Goal: Navigation & Orientation: Find specific page/section

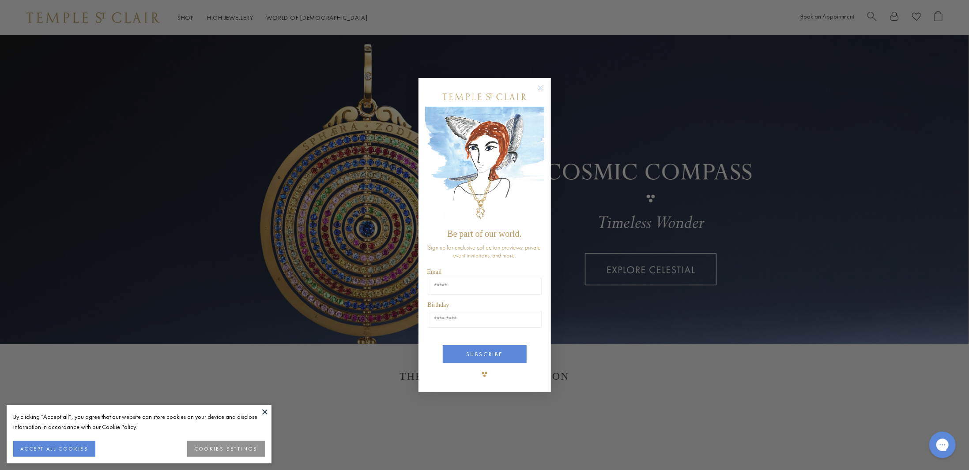
click at [540, 83] on circle "Close dialog" at bounding box center [540, 88] width 11 height 11
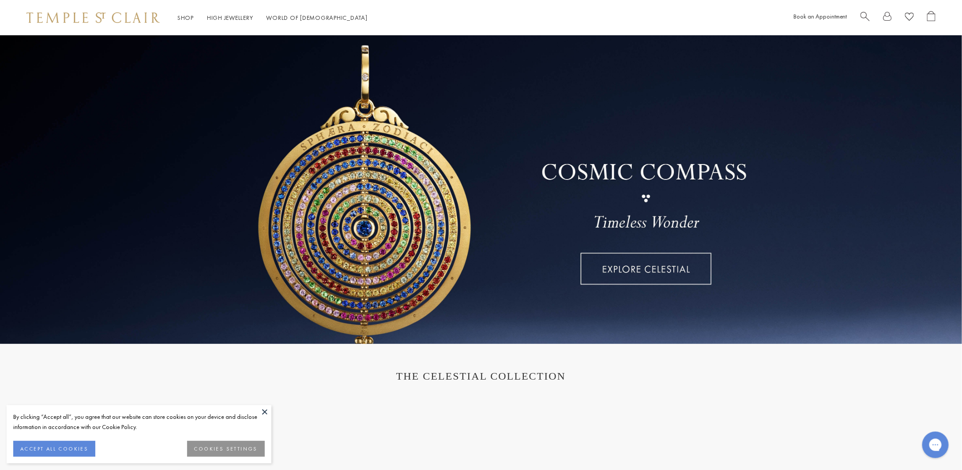
click at [621, 268] on link at bounding box center [481, 189] width 962 height 309
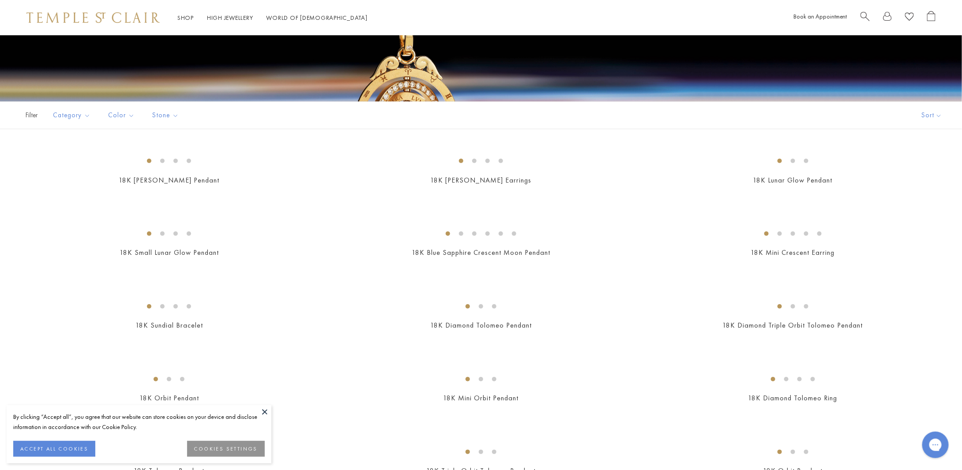
scroll to position [353, 0]
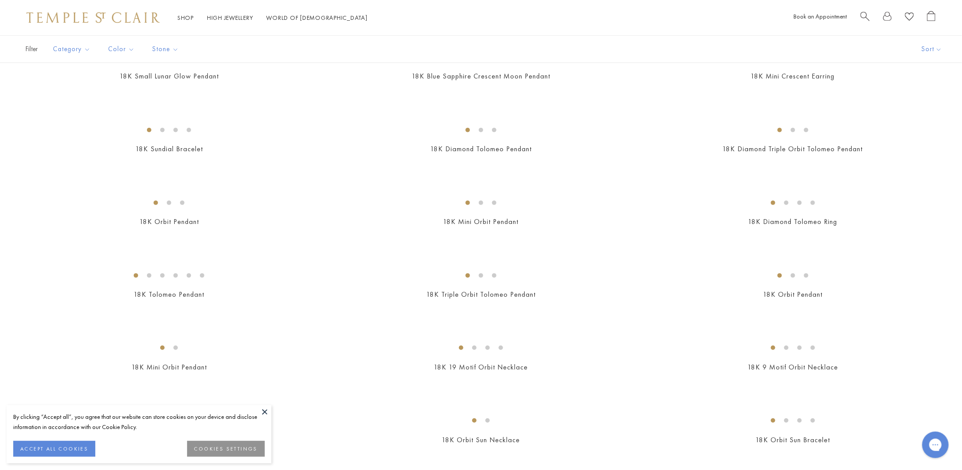
drag, startPoint x: 742, startPoint y: 155, endPoint x: 765, endPoint y: 159, distance: 23.2
click at [0, 0] on img at bounding box center [0, 0] width 0 height 0
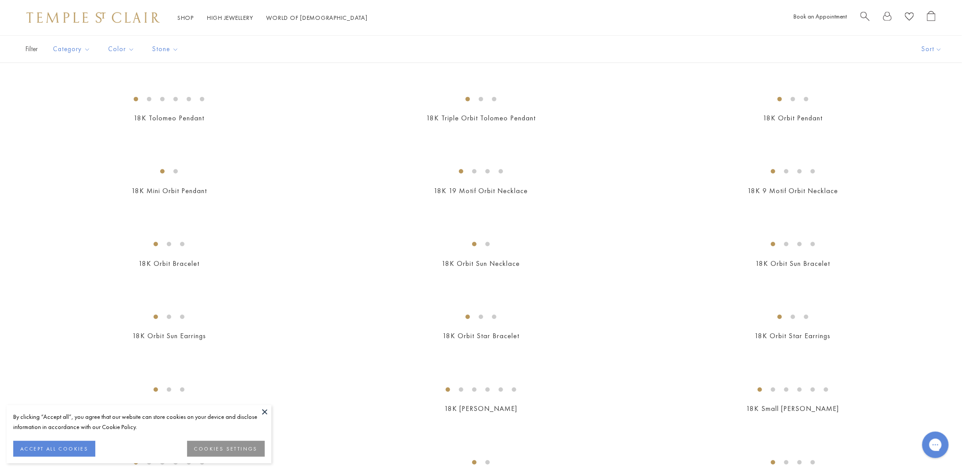
scroll to position [838, 0]
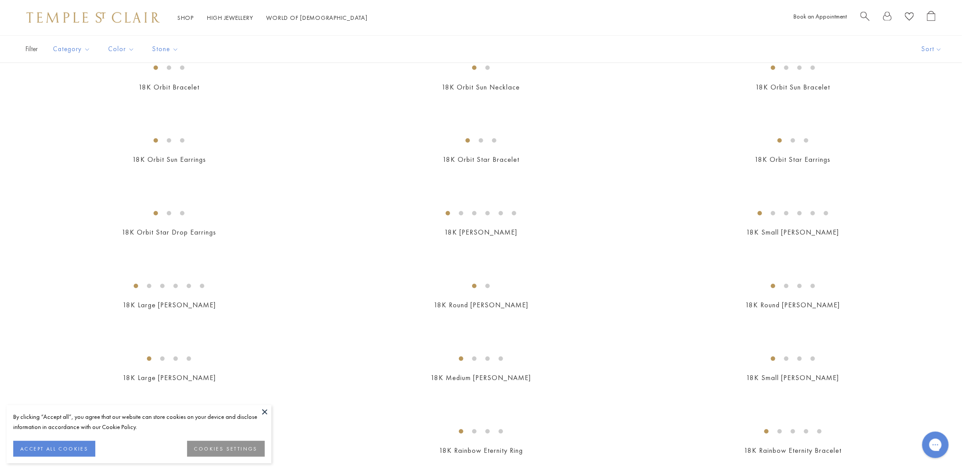
click at [866, 18] on span "Search" at bounding box center [865, 15] width 9 height 9
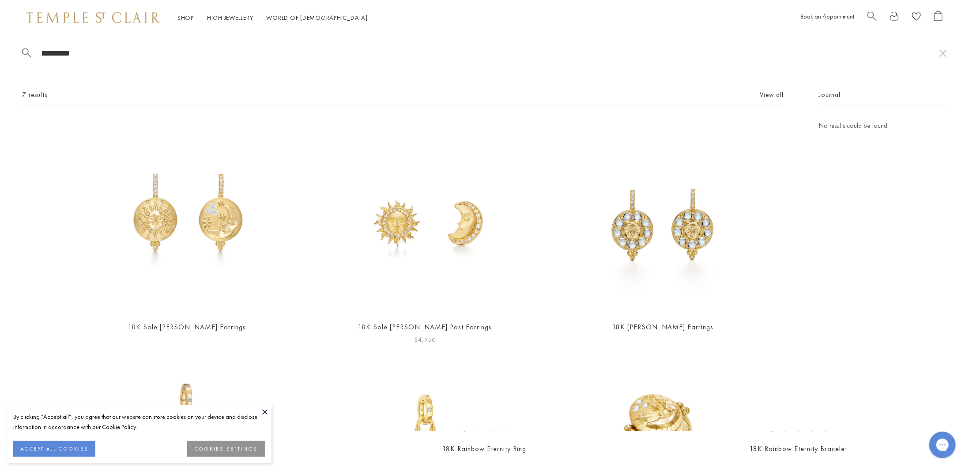
type input "*********"
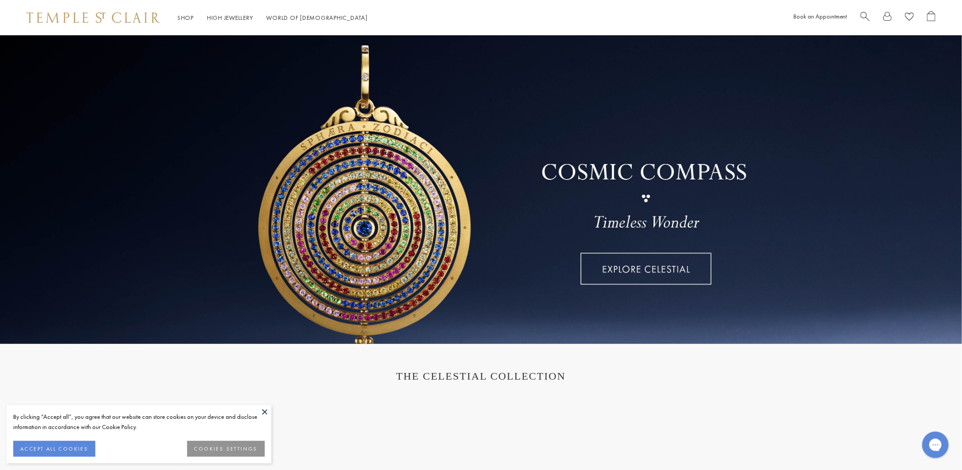
click at [890, 23] on link at bounding box center [887, 18] width 9 height 14
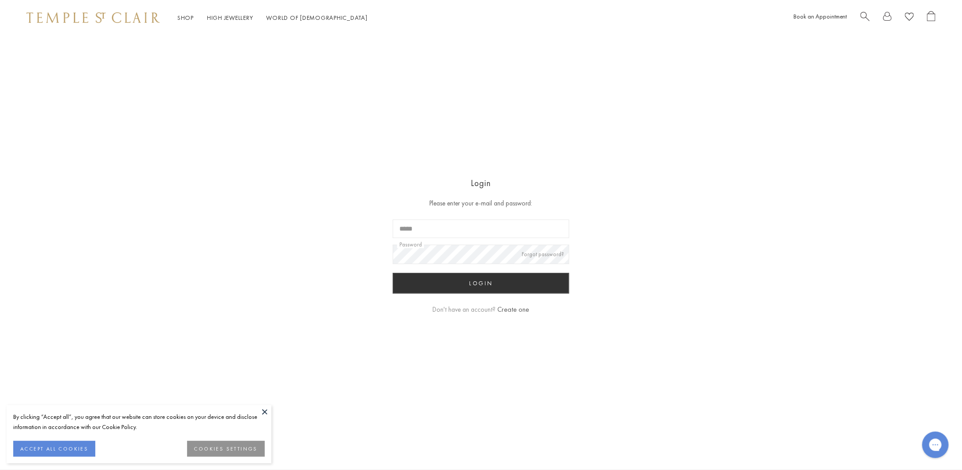
click at [558, 239] on form "Login Please enter your e-mail and password: Email Password Forgot password? Lo…" at bounding box center [481, 253] width 177 height 154
click at [550, 222] on input "Email" at bounding box center [481, 229] width 177 height 19
type input "**********"
click at [393, 273] on button "Login" at bounding box center [481, 283] width 177 height 21
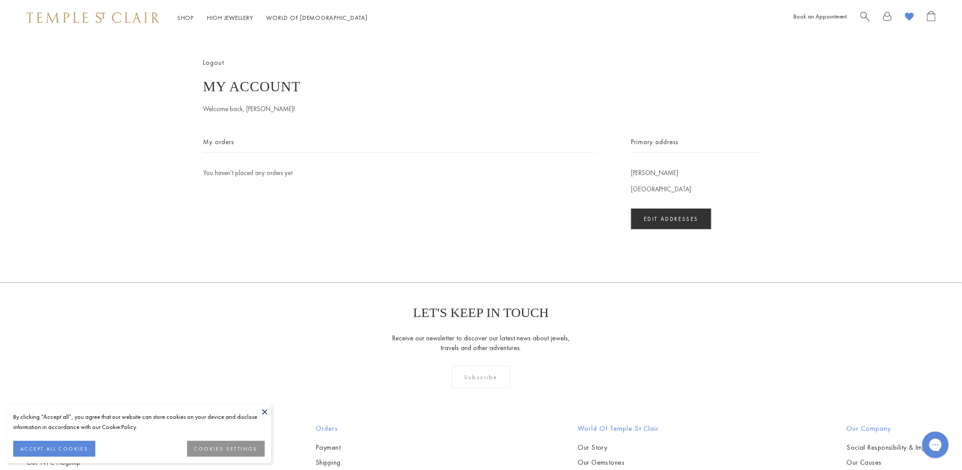
click at [910, 17] on image at bounding box center [909, 16] width 9 height 8
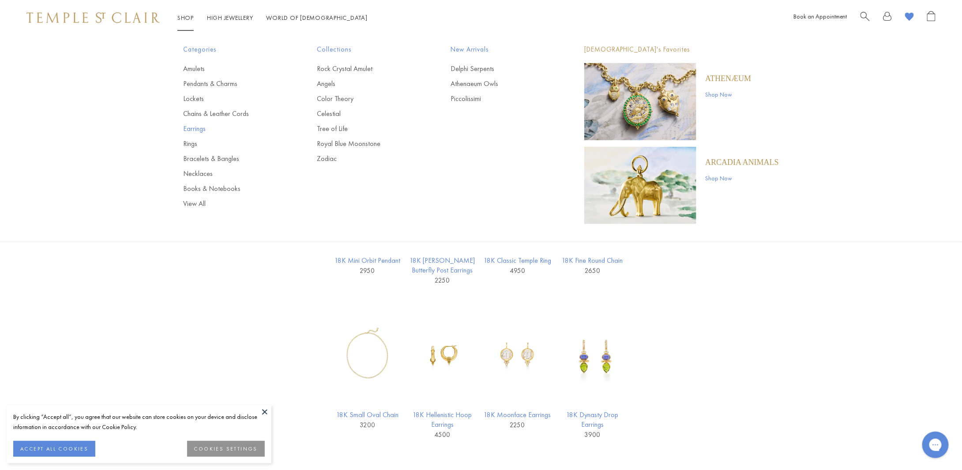
click at [199, 129] on link "Earrings" at bounding box center [232, 129] width 98 height 10
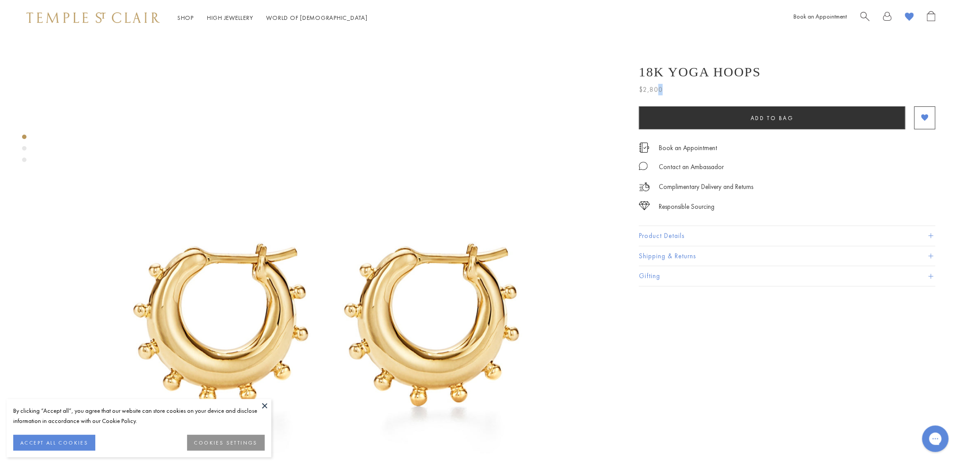
drag, startPoint x: 661, startPoint y: 86, endPoint x: 674, endPoint y: 86, distance: 13.2
click at [663, 87] on span "$2,800" at bounding box center [651, 89] width 24 height 11
drag, startPoint x: 674, startPoint y: 86, endPoint x: 641, endPoint y: 90, distance: 33.7
click at [641, 90] on div "$2,800" at bounding box center [787, 87] width 297 height 16
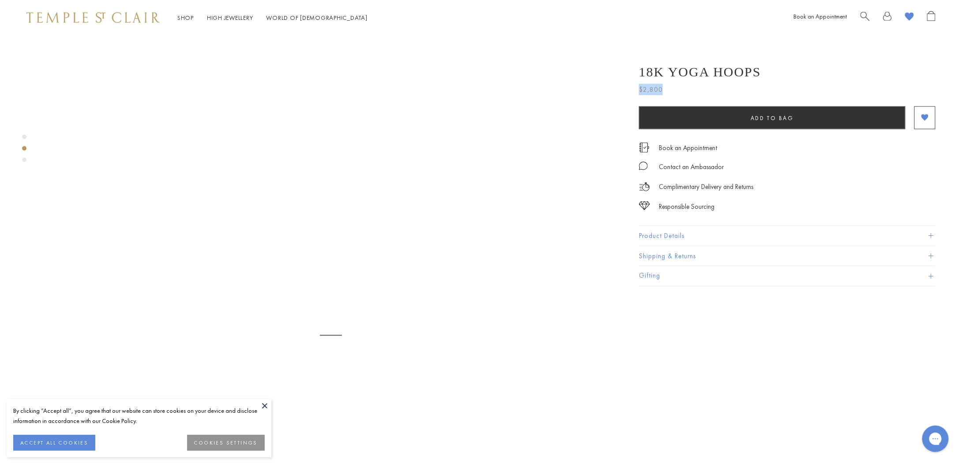
scroll to position [706, 0]
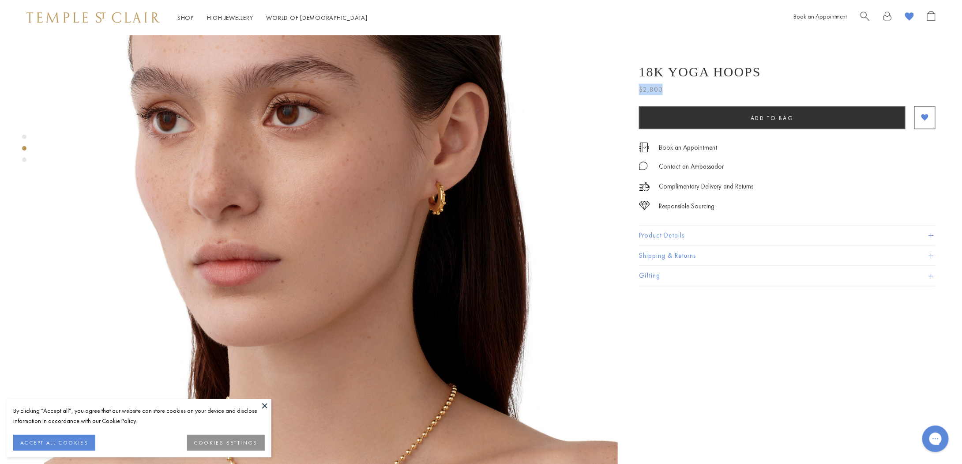
click at [541, 261] on img at bounding box center [331, 203] width 574 height 574
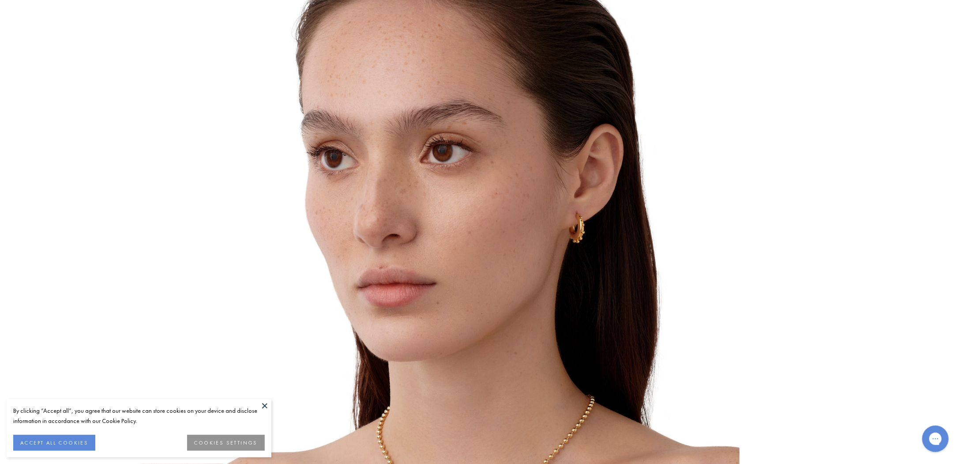
scroll to position [177, 0]
click at [484, 428] on button at bounding box center [481, 429] width 24 height 24
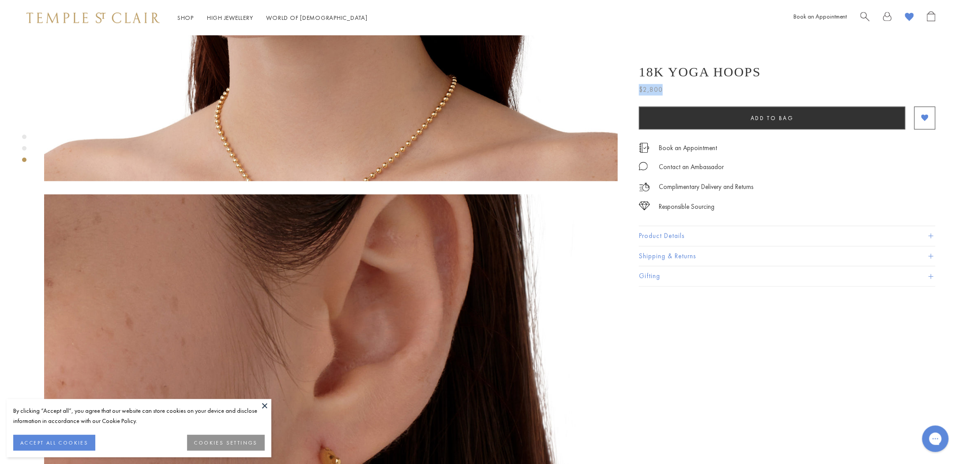
scroll to position [1368, 0]
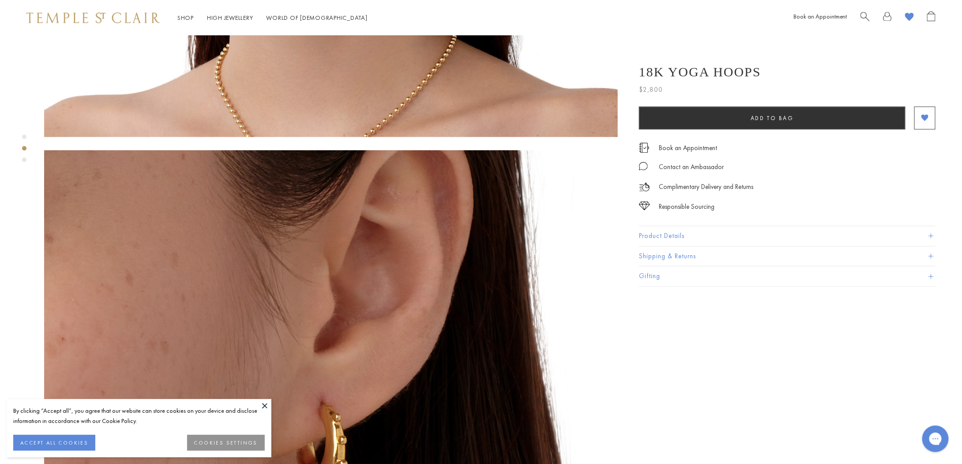
scroll to position [838, 0]
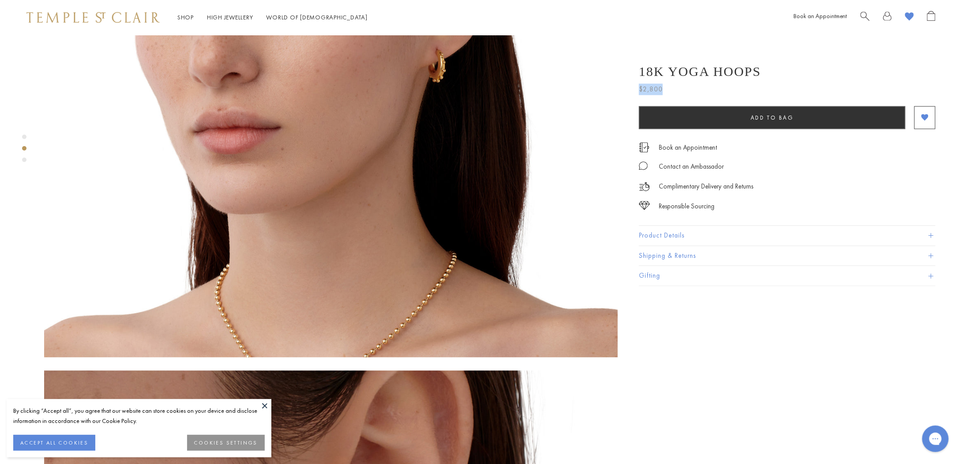
drag, startPoint x: 673, startPoint y: 87, endPoint x: 640, endPoint y: 89, distance: 33.1
click at [640, 89] on div "$2,800" at bounding box center [787, 87] width 297 height 16
click at [837, 71] on div "18K Yoga Hoops" at bounding box center [787, 71] width 297 height 15
click at [904, 16] on div at bounding box center [898, 18] width 75 height 14
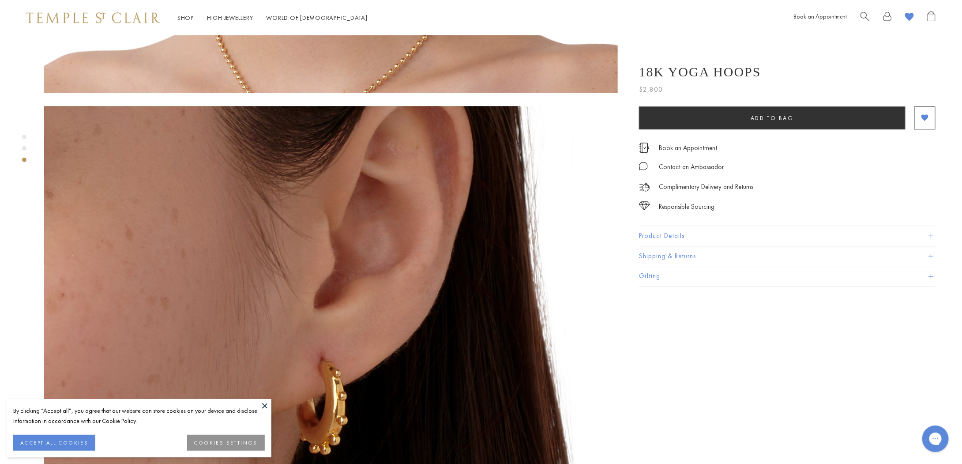
scroll to position [1147, 0]
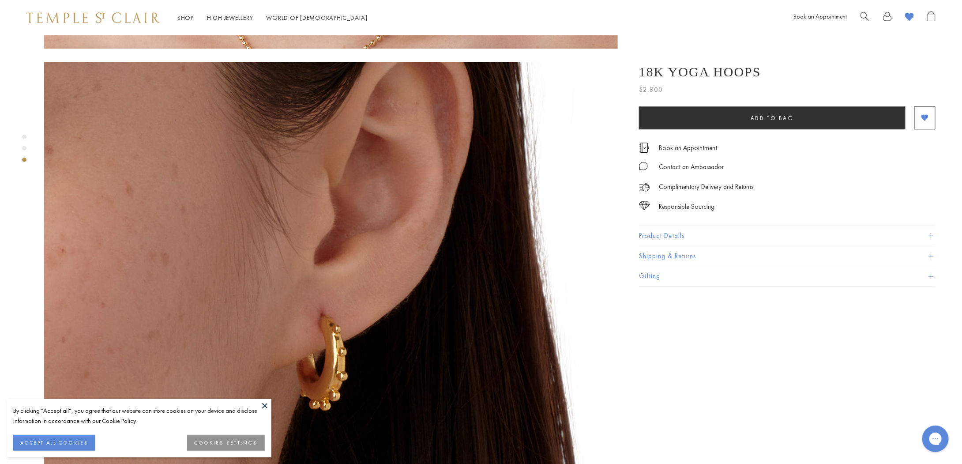
click at [665, 234] on button "Product Details" at bounding box center [787, 236] width 297 height 20
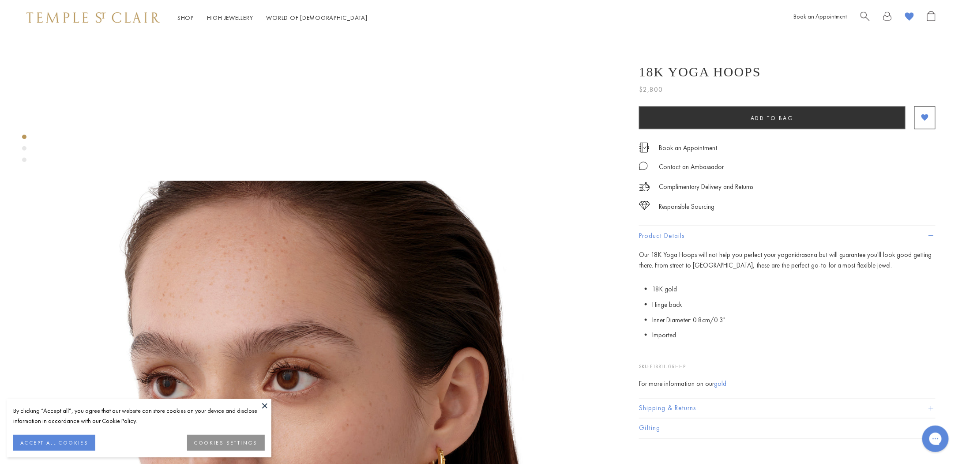
scroll to position [0, 0]
